Goal: Task Accomplishment & Management: Use online tool/utility

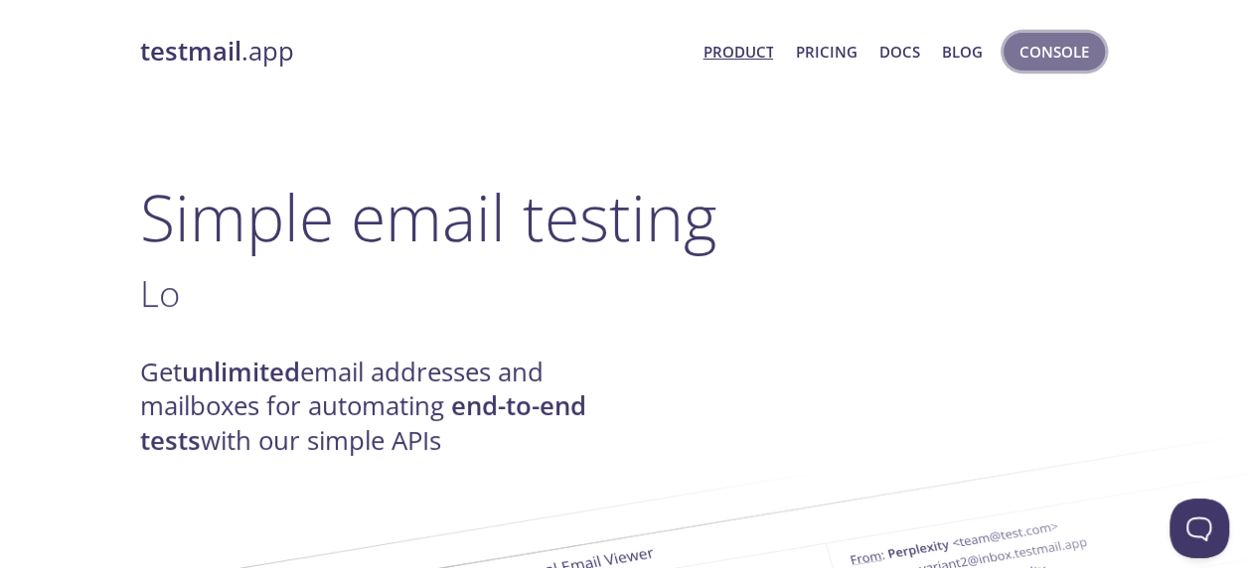
click at [1067, 51] on span "Console" at bounding box center [1055, 52] width 70 height 26
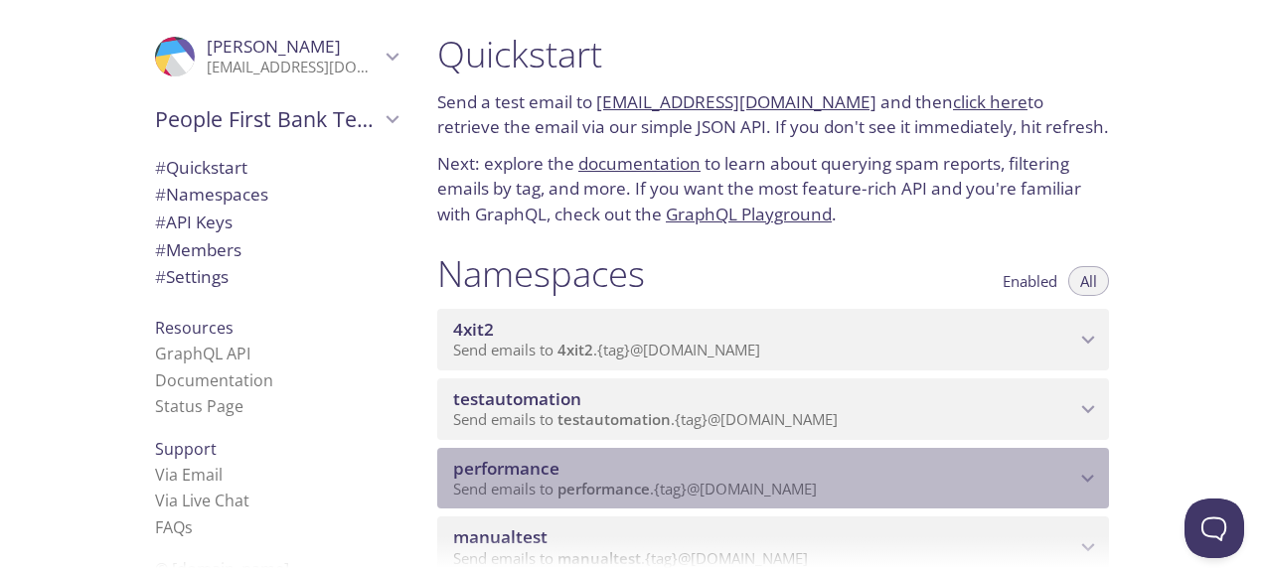
click at [529, 470] on span "performance" at bounding box center [506, 468] width 106 height 23
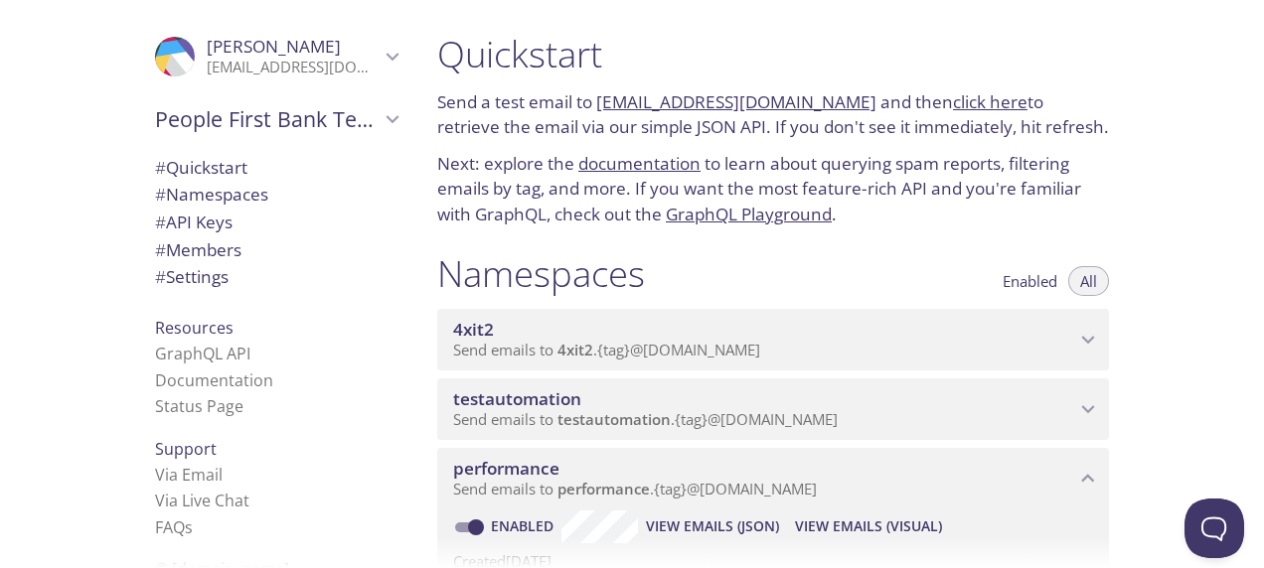
click at [861, 529] on span "View Emails (Visual)" at bounding box center [868, 527] width 147 height 24
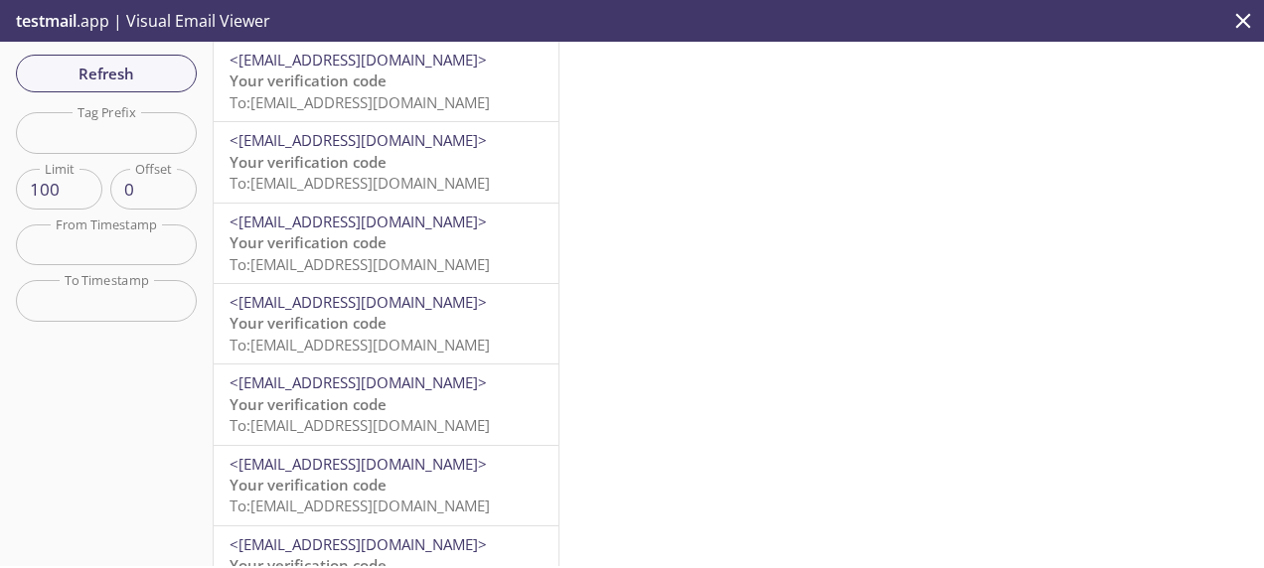
click at [376, 78] on span "Your verification code" at bounding box center [308, 81] width 157 height 20
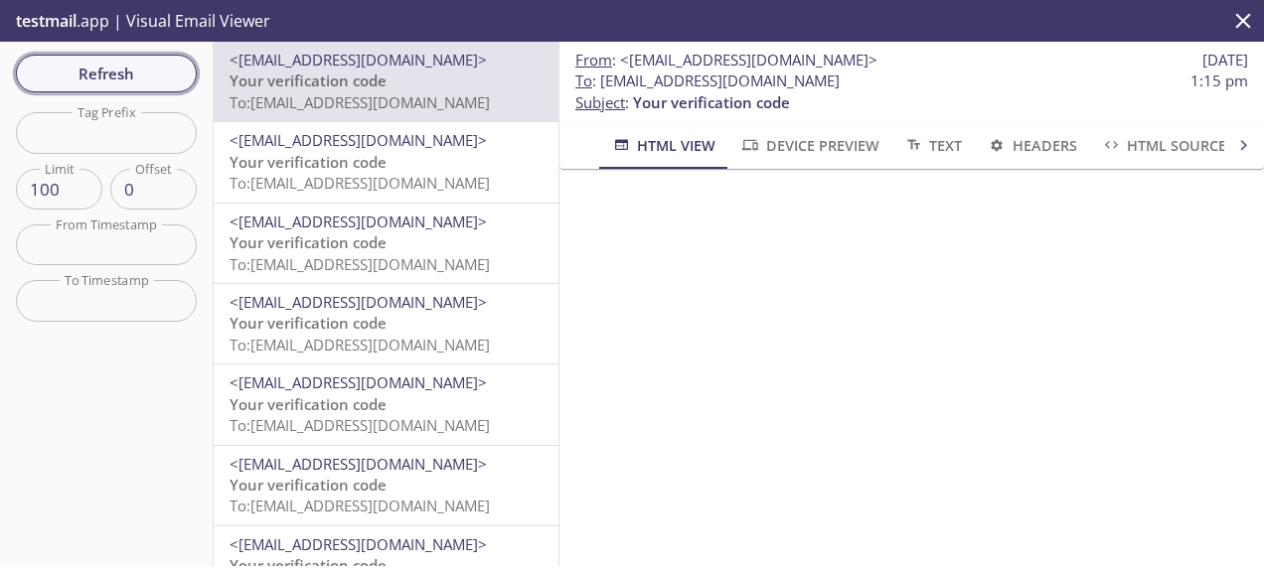
click at [89, 72] on span "Refresh" at bounding box center [106, 74] width 149 height 26
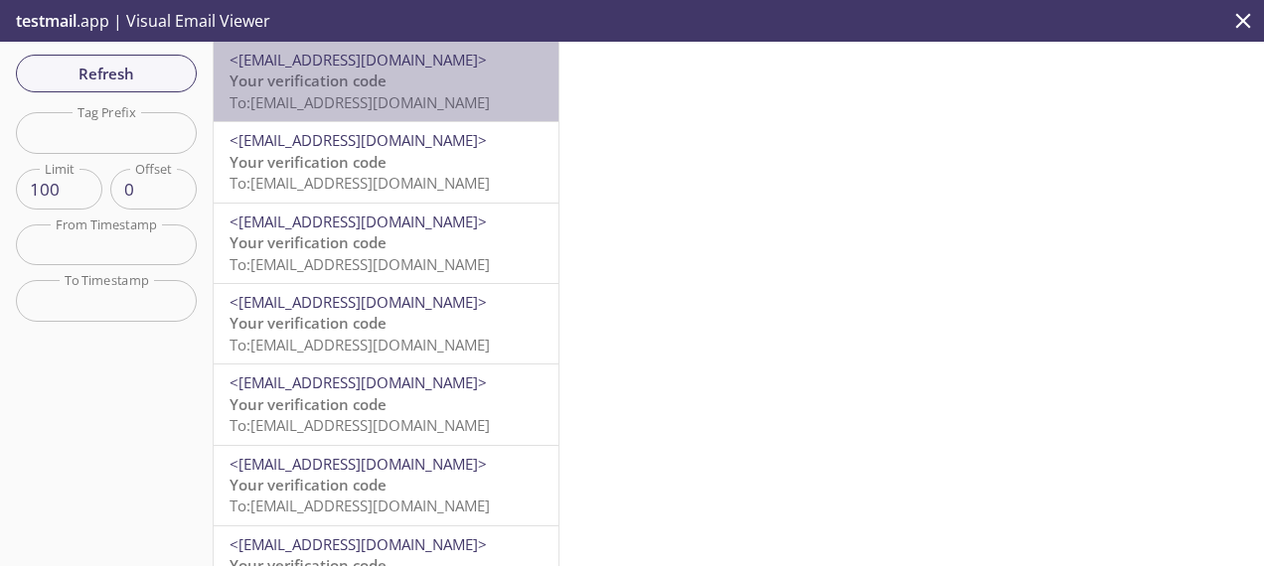
click at [396, 88] on p "Your verification code To: [EMAIL_ADDRESS][DOMAIN_NAME]" at bounding box center [386, 92] width 313 height 43
